Goal: Transaction & Acquisition: Book appointment/travel/reservation

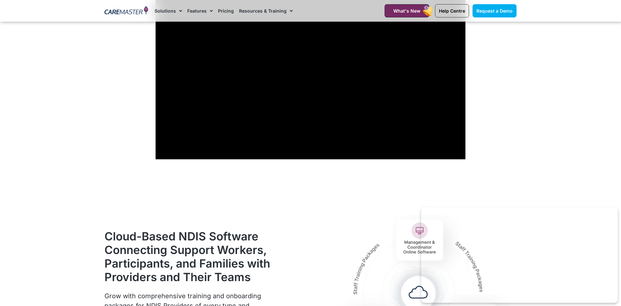
scroll to position [758, 0]
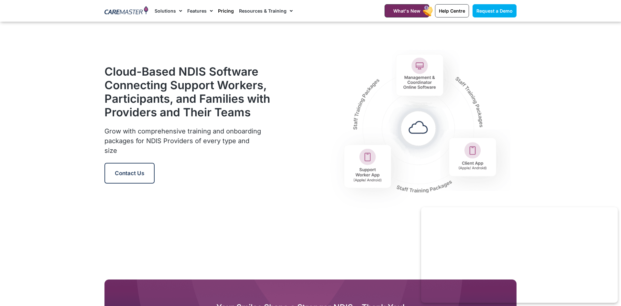
click at [225, 12] on link "Pricing" at bounding box center [226, 11] width 16 height 22
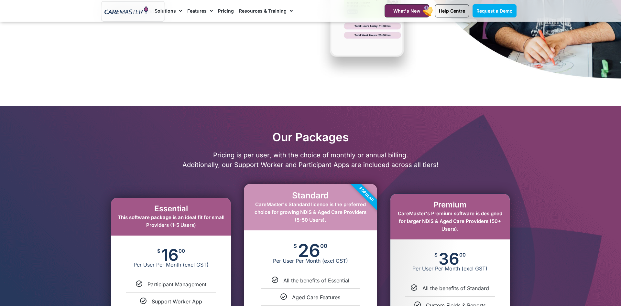
scroll to position [99, 0]
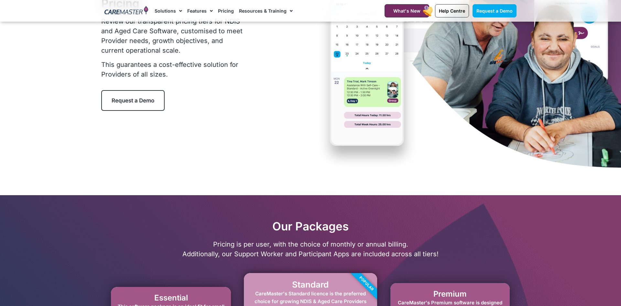
click at [138, 97] on link "Request a Demo" at bounding box center [132, 100] width 63 height 21
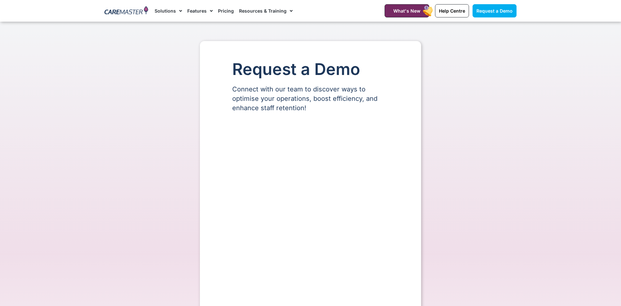
scroll to position [165, 0]
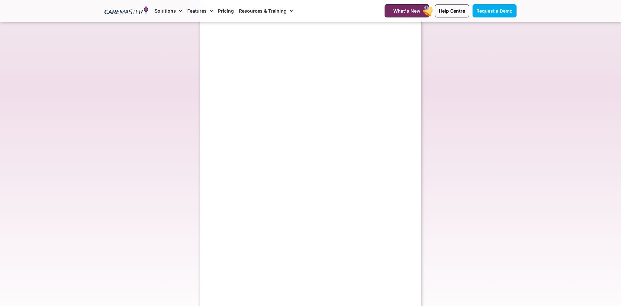
select select "**"
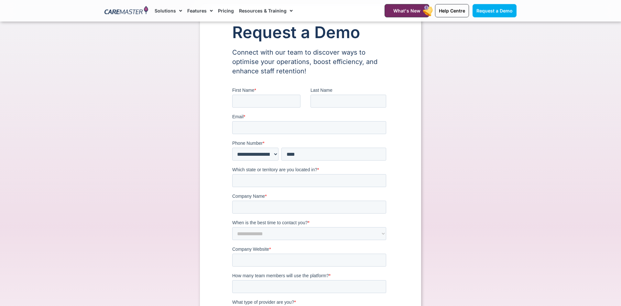
scroll to position [33, 0]
